Goal: Task Accomplishment & Management: Use online tool/utility

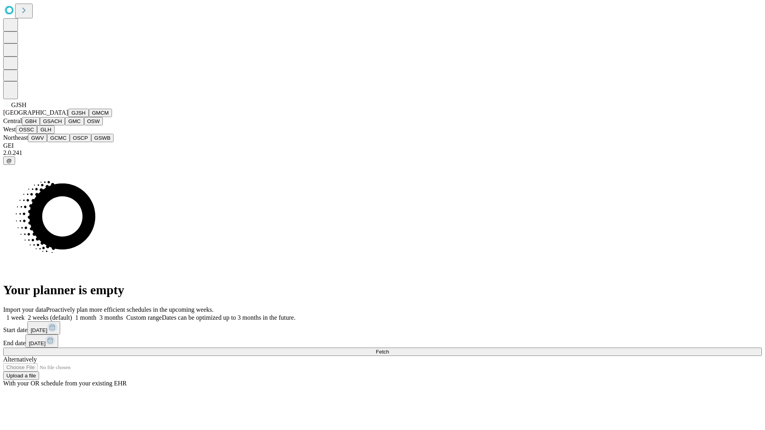
click at [68, 117] on button "GJSH" at bounding box center [78, 113] width 21 height 8
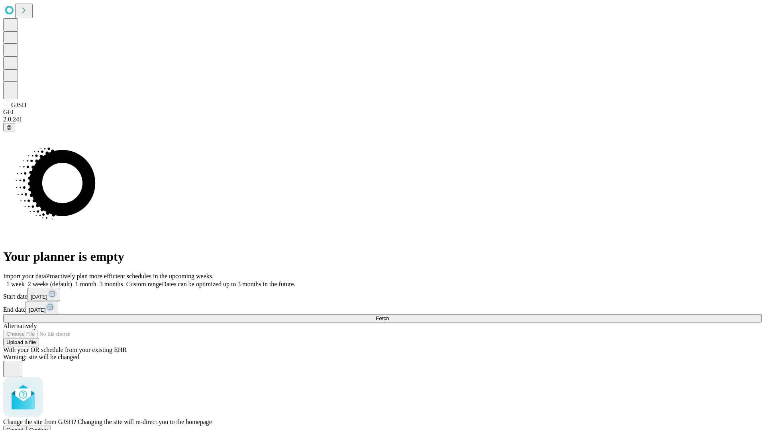
click at [48, 427] on span "Confirm" at bounding box center [38, 430] width 19 height 6
click at [96, 281] on label "1 month" at bounding box center [84, 284] width 24 height 7
click at [389, 316] on span "Fetch" at bounding box center [382, 319] width 13 height 6
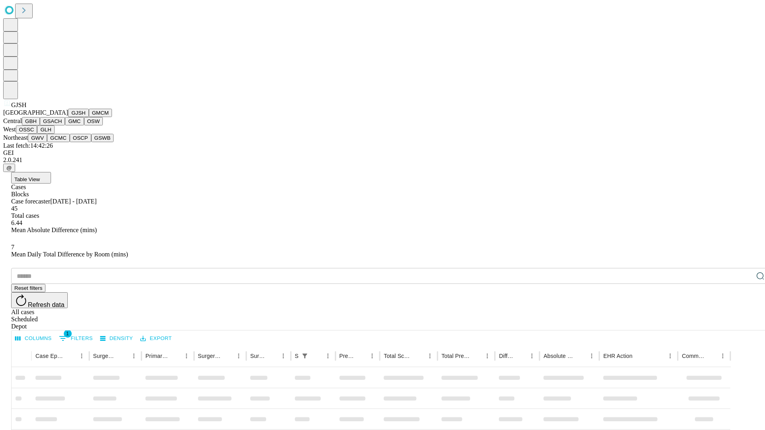
click at [89, 117] on button "GMCM" at bounding box center [100, 113] width 23 height 8
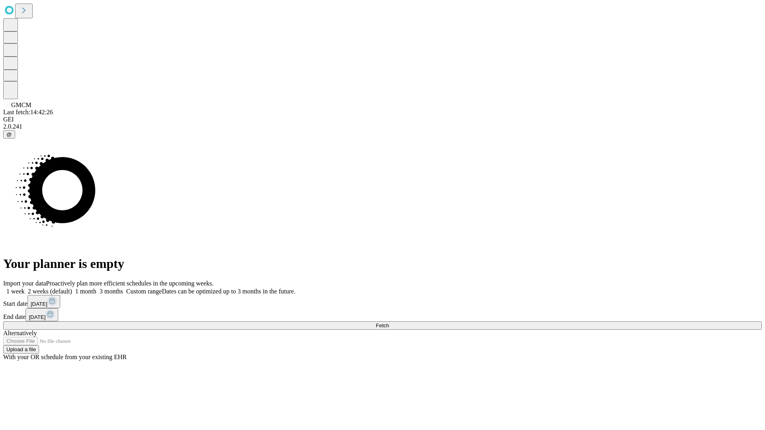
click at [96, 288] on label "1 month" at bounding box center [84, 291] width 24 height 7
click at [389, 323] on span "Fetch" at bounding box center [382, 326] width 13 height 6
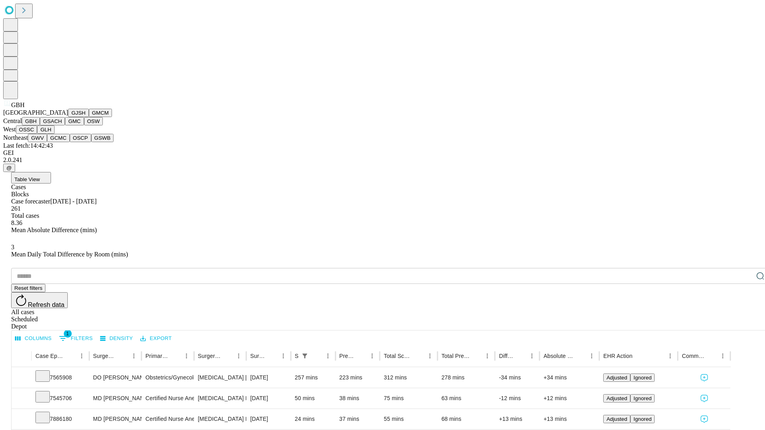
click at [62, 126] on button "GSACH" at bounding box center [52, 121] width 25 height 8
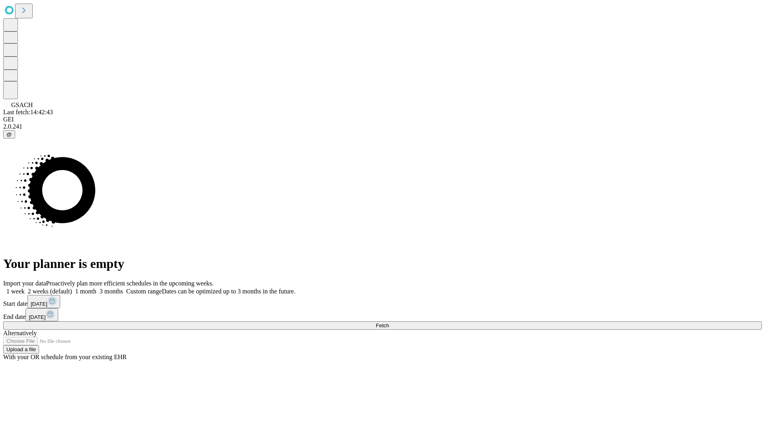
click at [96, 288] on label "1 month" at bounding box center [84, 291] width 24 height 7
click at [389, 323] on span "Fetch" at bounding box center [382, 326] width 13 height 6
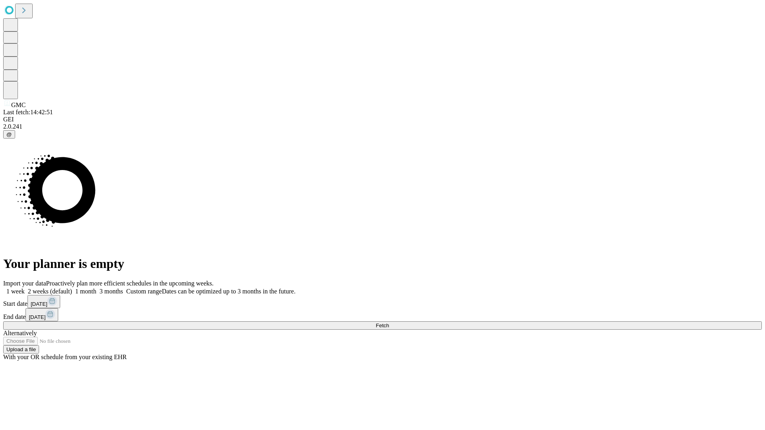
click at [96, 288] on label "1 month" at bounding box center [84, 291] width 24 height 7
click at [389, 323] on span "Fetch" at bounding box center [382, 326] width 13 height 6
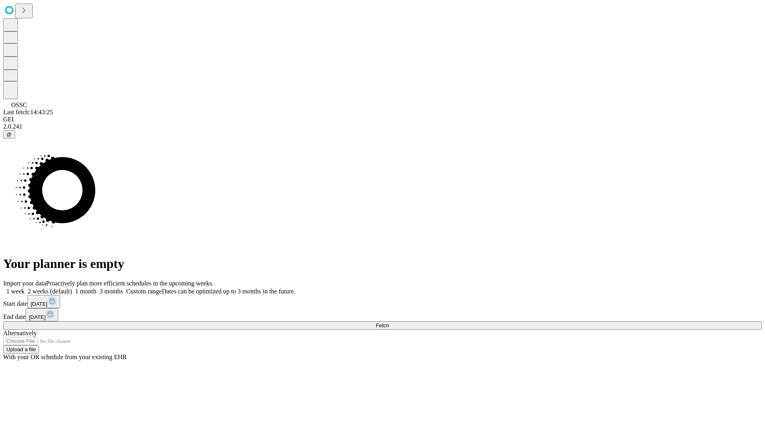
click at [96, 288] on label "1 month" at bounding box center [84, 291] width 24 height 7
click at [389, 323] on span "Fetch" at bounding box center [382, 326] width 13 height 6
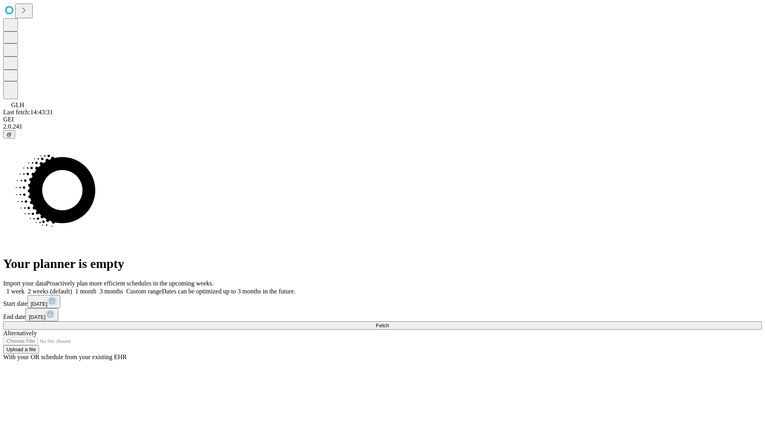
click at [96, 288] on label "1 month" at bounding box center [84, 291] width 24 height 7
click at [389, 323] on span "Fetch" at bounding box center [382, 326] width 13 height 6
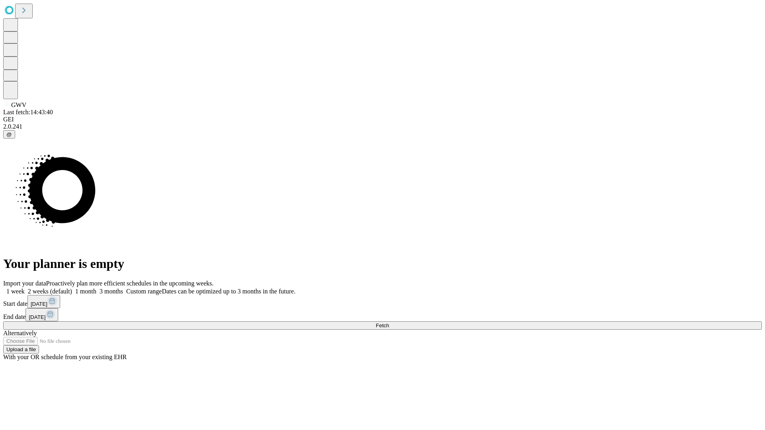
click at [96, 288] on label "1 month" at bounding box center [84, 291] width 24 height 7
click at [389, 323] on span "Fetch" at bounding box center [382, 326] width 13 height 6
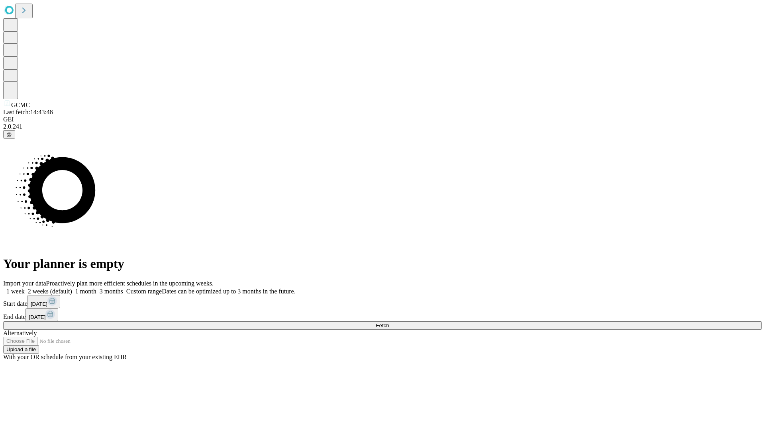
click at [96, 288] on label "1 month" at bounding box center [84, 291] width 24 height 7
click at [389, 323] on span "Fetch" at bounding box center [382, 326] width 13 height 6
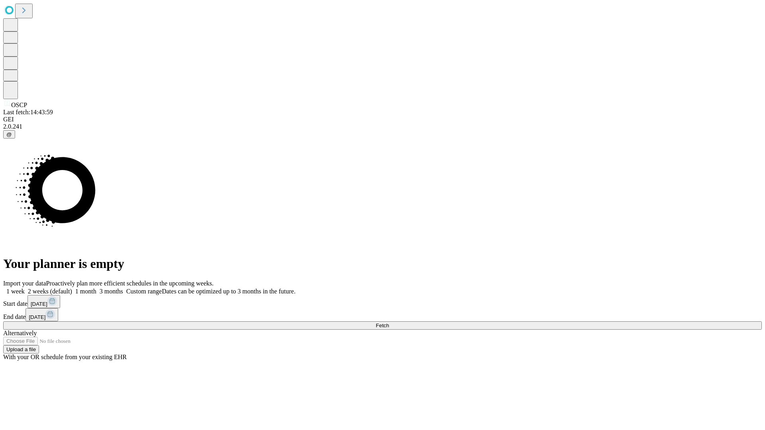
click at [96, 288] on label "1 month" at bounding box center [84, 291] width 24 height 7
click at [389, 323] on span "Fetch" at bounding box center [382, 326] width 13 height 6
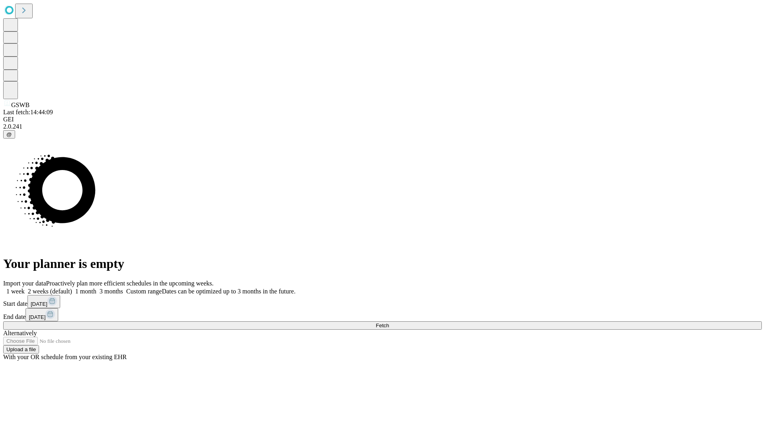
click at [96, 288] on label "1 month" at bounding box center [84, 291] width 24 height 7
click at [389, 323] on span "Fetch" at bounding box center [382, 326] width 13 height 6
